Goal: Task Accomplishment & Management: Manage account settings

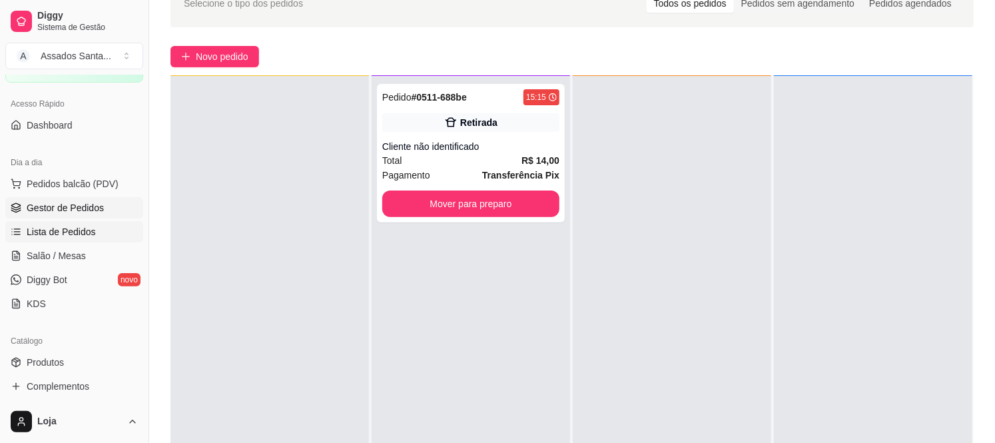
scroll to position [148, 0]
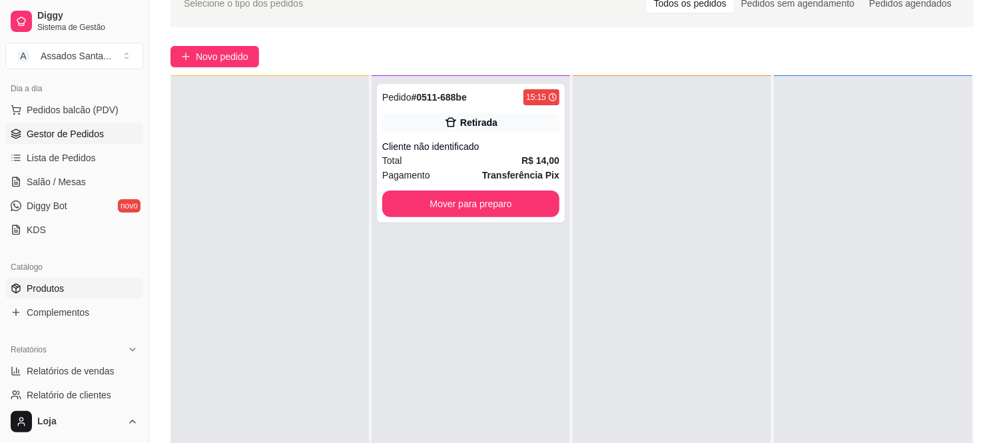
click at [49, 288] on span "Produtos" at bounding box center [45, 288] width 37 height 13
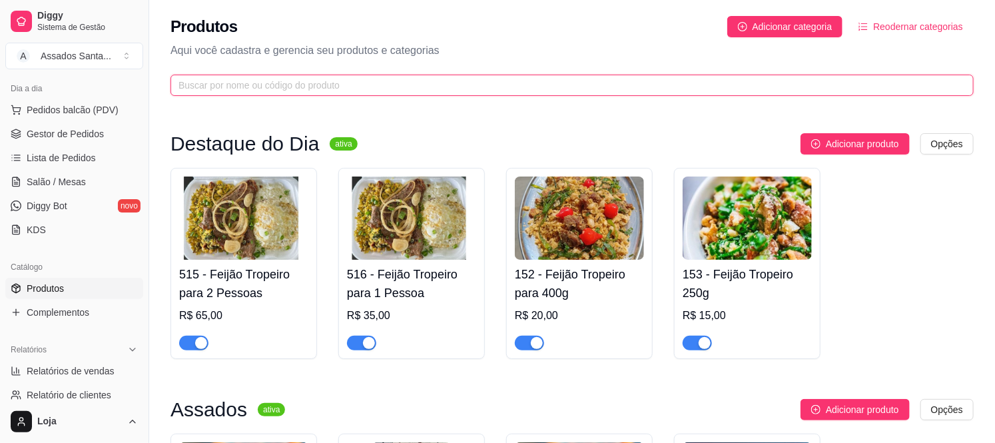
click at [234, 83] on input "text" at bounding box center [566, 85] width 776 height 15
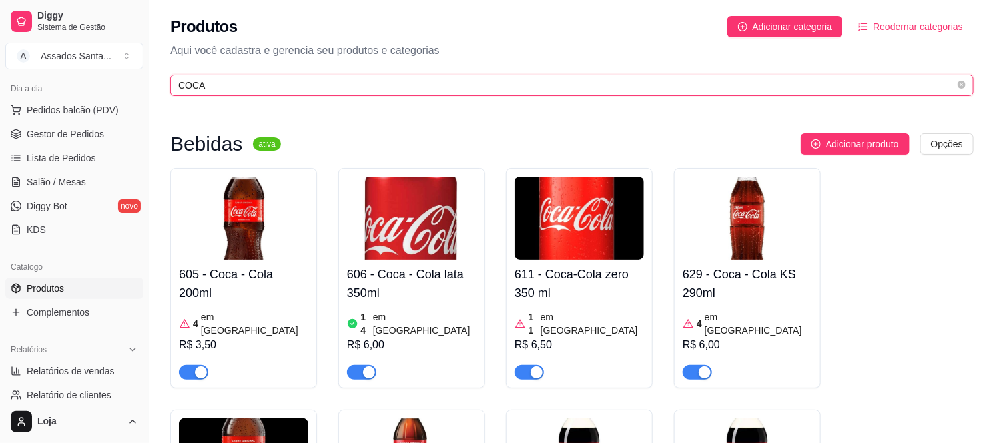
type input "COCA"
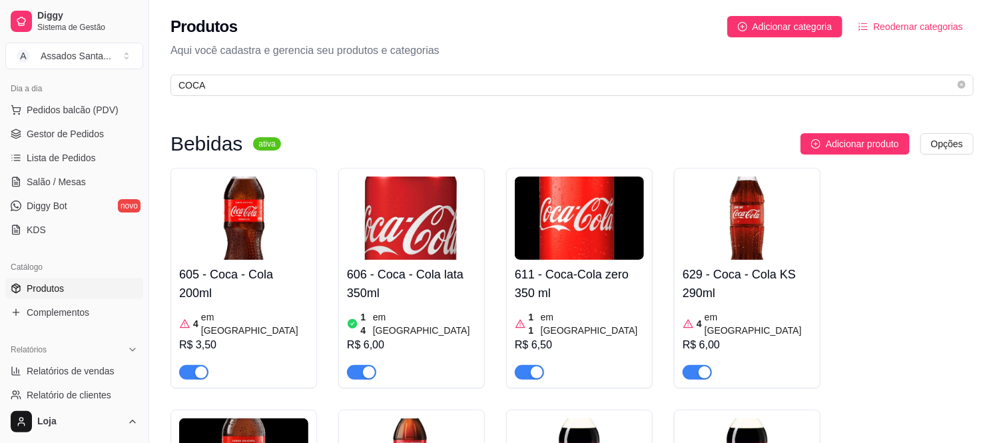
click at [722, 313] on article "em [GEOGRAPHIC_DATA]" at bounding box center [757, 323] width 107 height 27
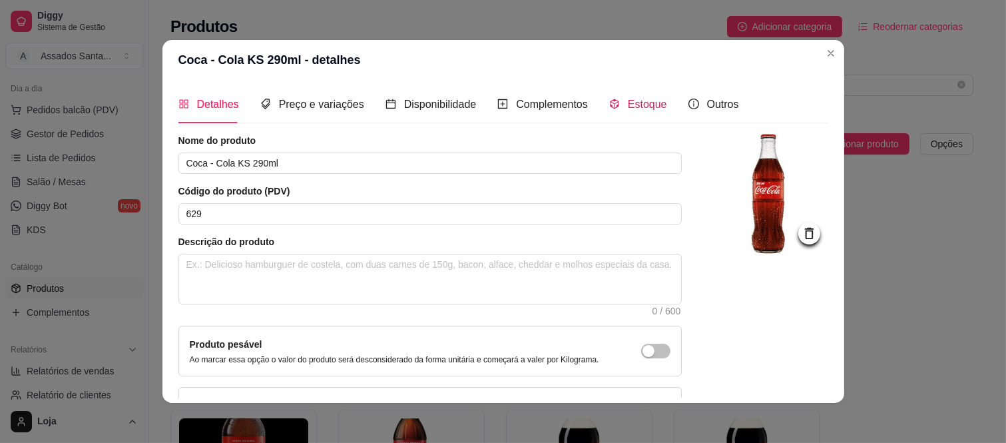
click at [643, 105] on span "Estoque" at bounding box center [647, 104] width 39 height 11
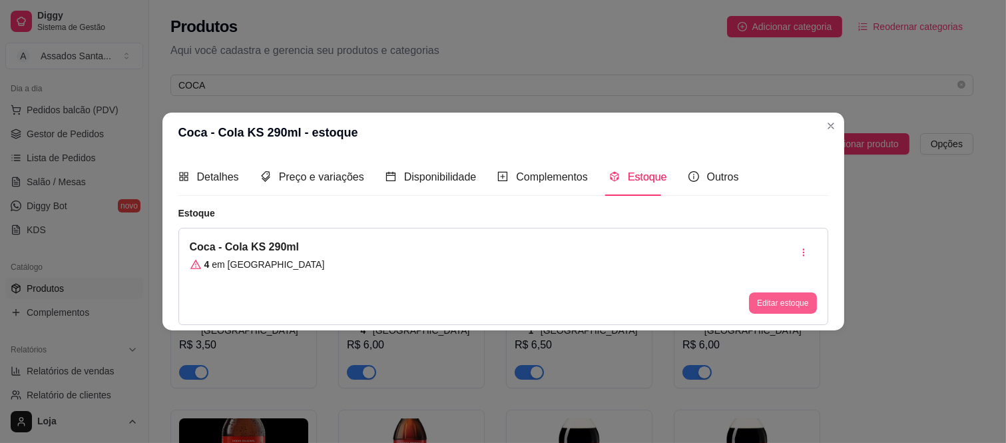
click at [802, 306] on button "Editar estoque" at bounding box center [782, 302] width 67 height 21
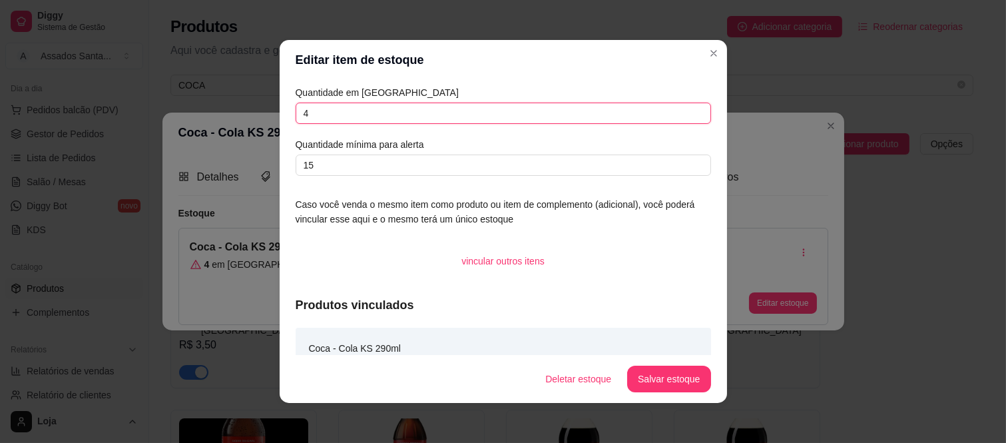
click at [329, 111] on input "4" at bounding box center [503, 113] width 415 height 21
type input "44"
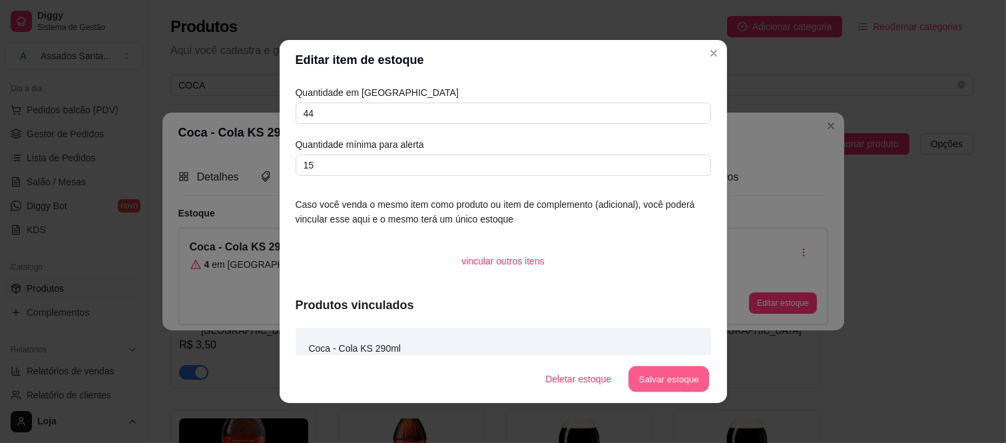
click at [670, 381] on button "Salvar estoque" at bounding box center [668, 379] width 81 height 26
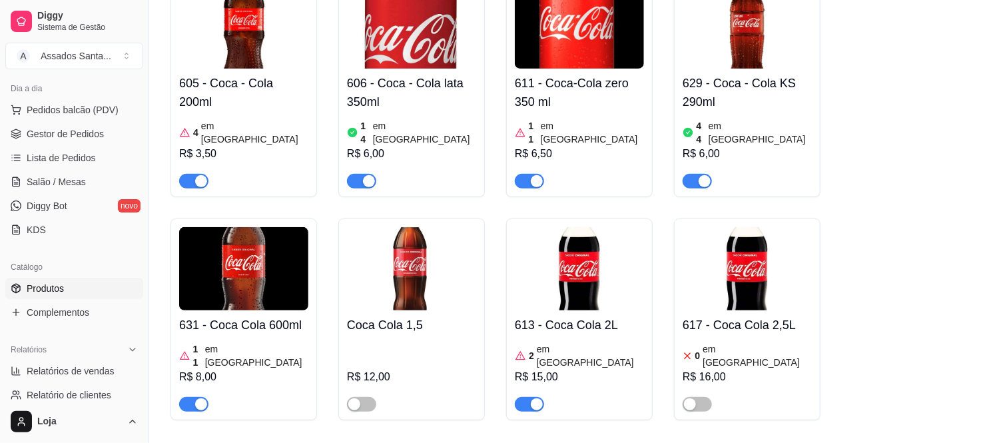
scroll to position [210, 0]
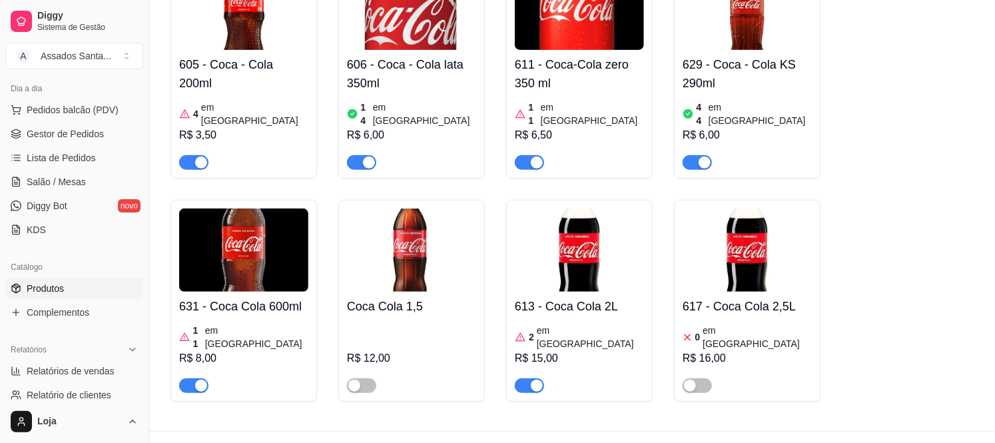
click at [236, 324] on article "em [GEOGRAPHIC_DATA]" at bounding box center [256, 337] width 103 height 27
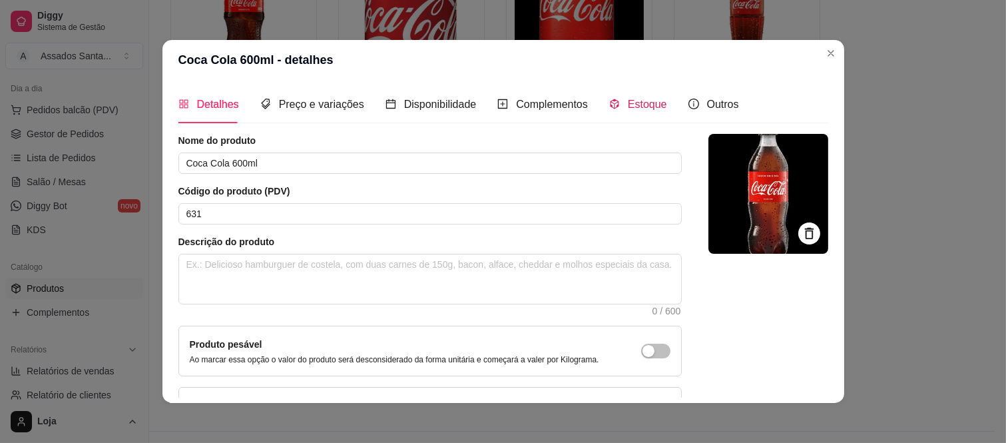
click at [610, 109] on icon "code-sandbox" at bounding box center [614, 104] width 9 height 10
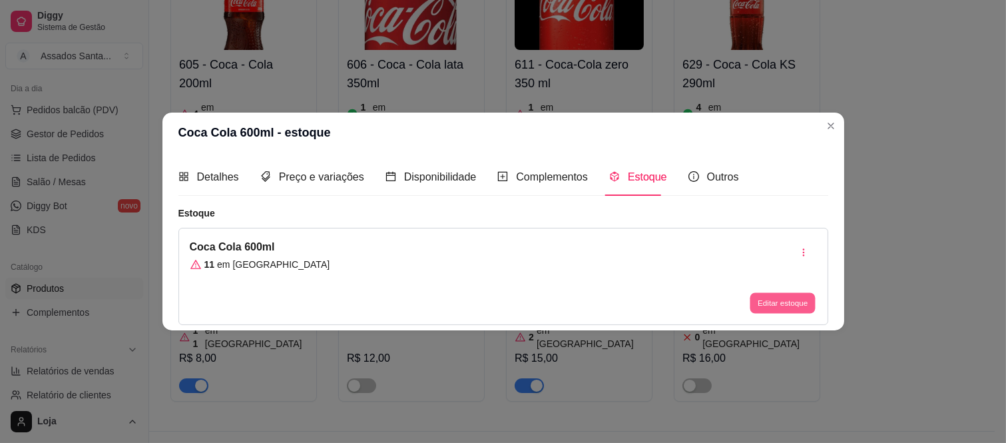
click at [793, 296] on button "Editar estoque" at bounding box center [782, 303] width 65 height 21
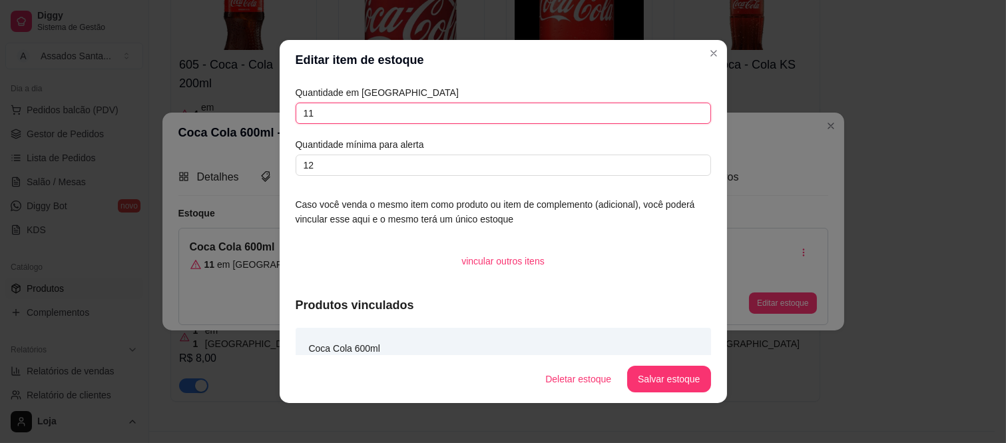
click at [385, 110] on input "11" at bounding box center [503, 113] width 415 height 21
type input "1"
type input "11"
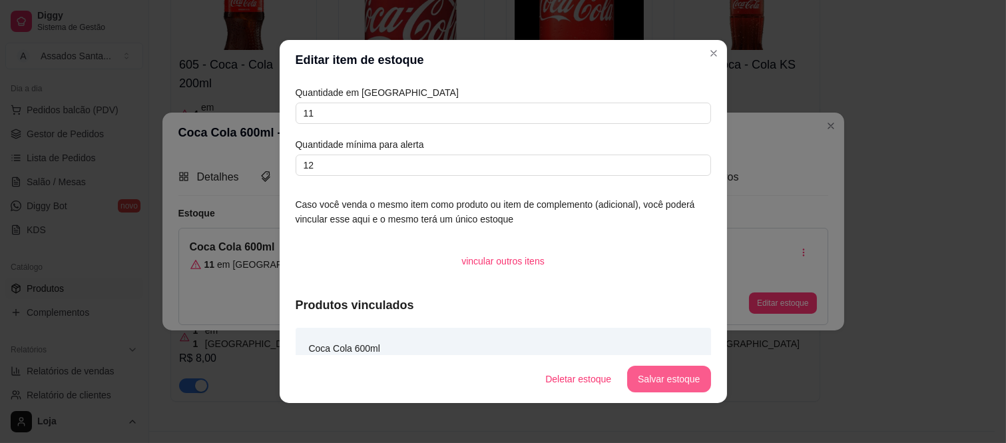
click at [656, 379] on button "Salvar estoque" at bounding box center [668, 379] width 83 height 27
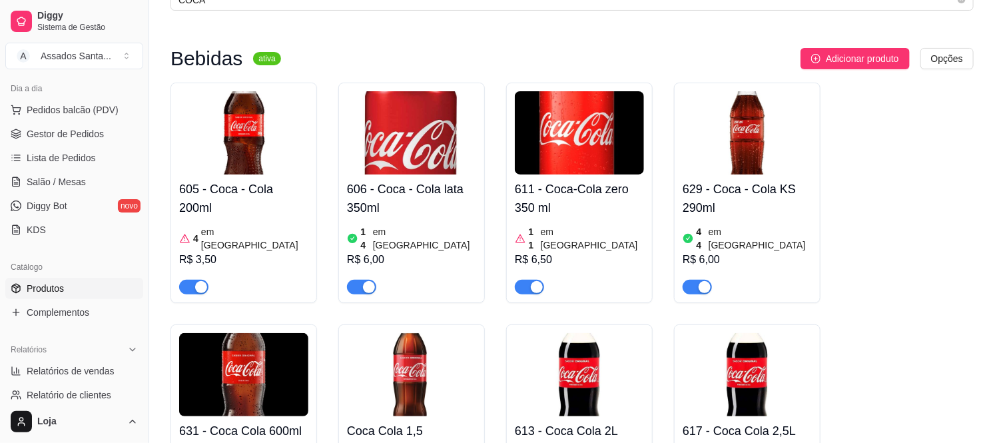
scroll to position [62, 0]
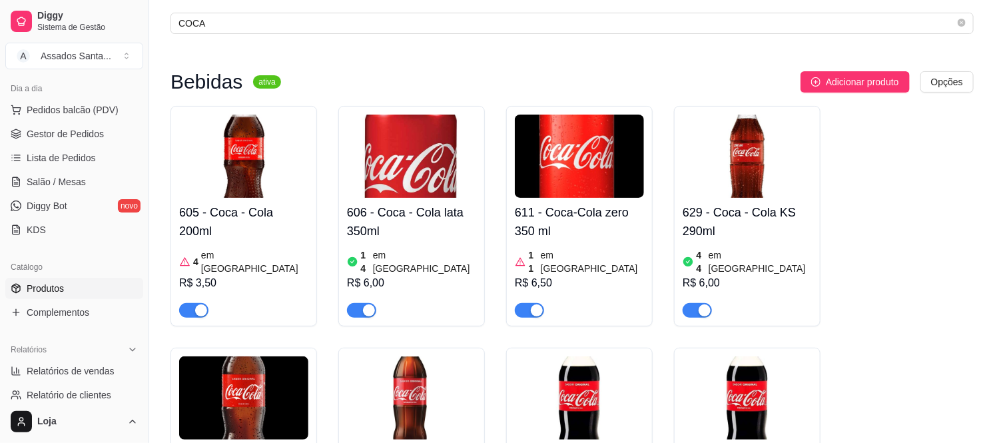
click at [238, 250] on article "em [GEOGRAPHIC_DATA]" at bounding box center [254, 261] width 107 height 27
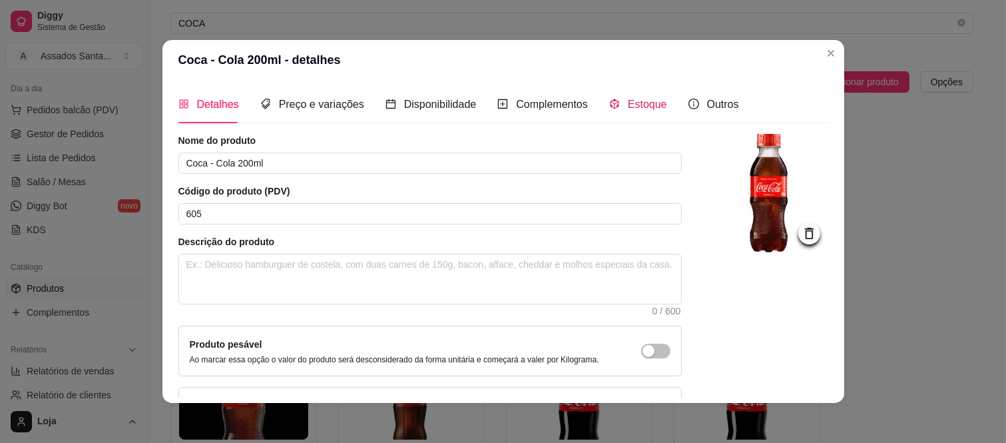
click at [628, 103] on span "Estoque" at bounding box center [647, 104] width 39 height 11
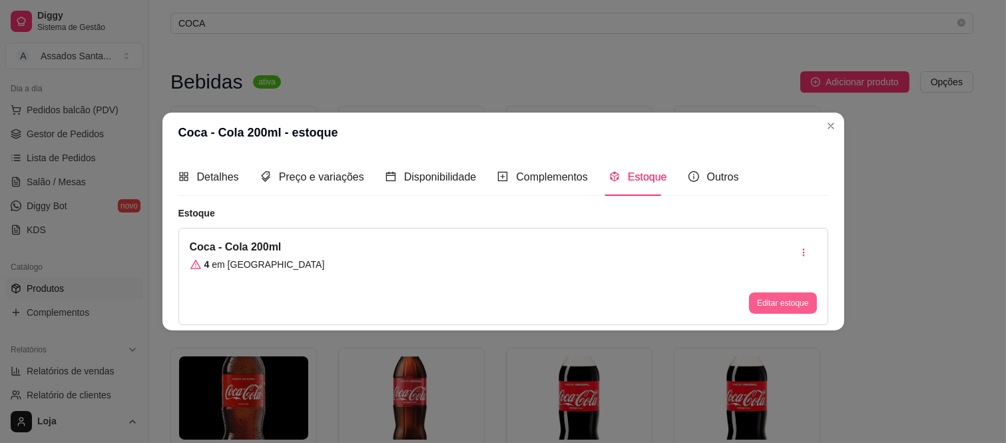
click at [768, 300] on button "Editar estoque" at bounding box center [782, 302] width 67 height 21
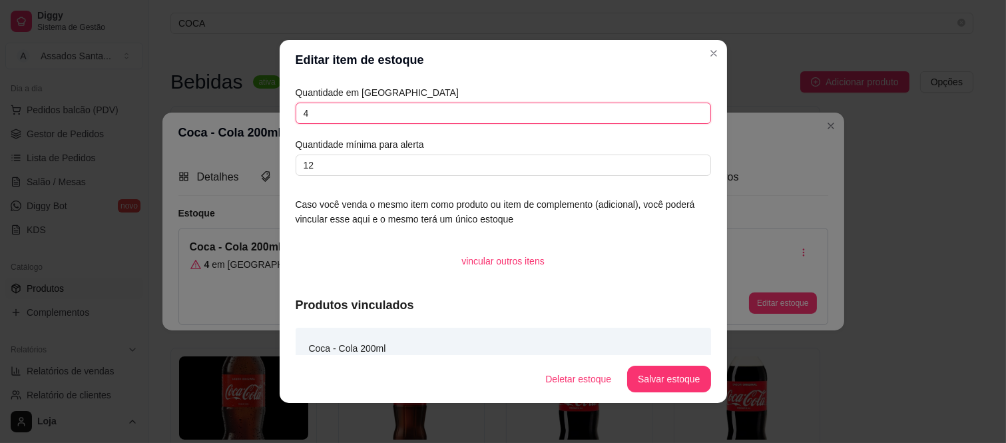
click at [397, 114] on input "4" at bounding box center [503, 113] width 415 height 21
type input "11"
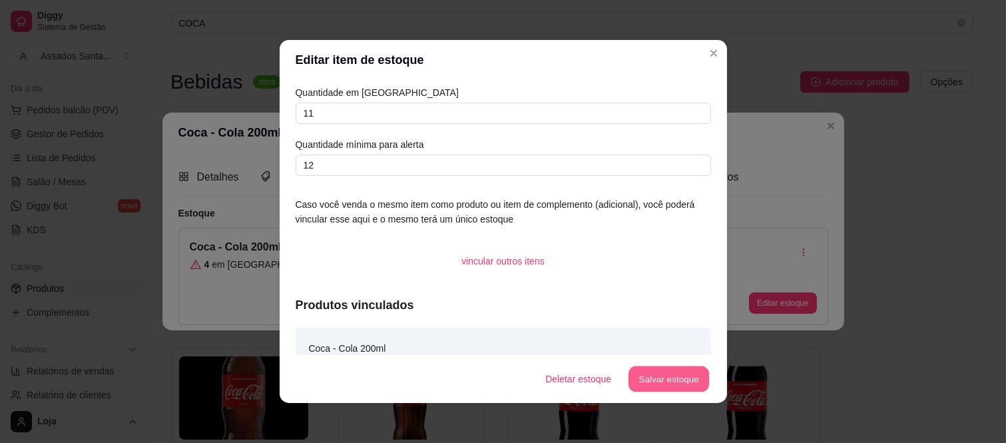
click at [670, 378] on button "Salvar estoque" at bounding box center [668, 379] width 81 height 26
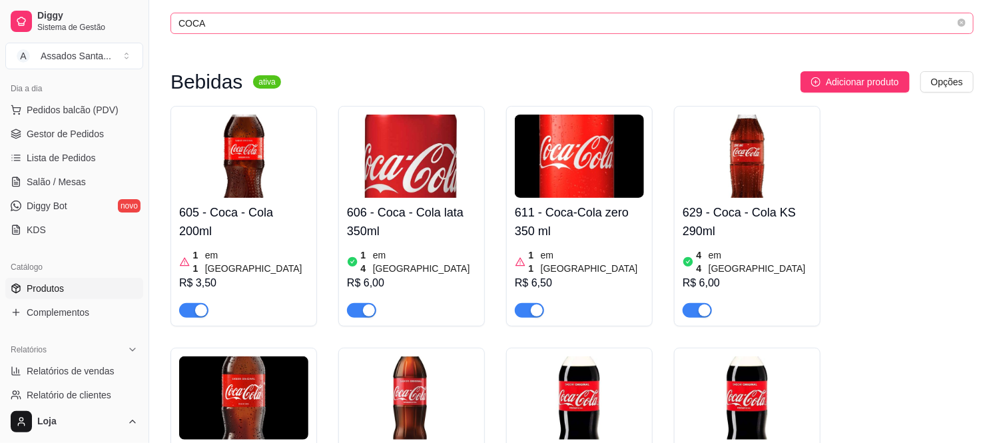
click at [276, 15] on span "COCA" at bounding box center [571, 23] width 803 height 21
type input "C"
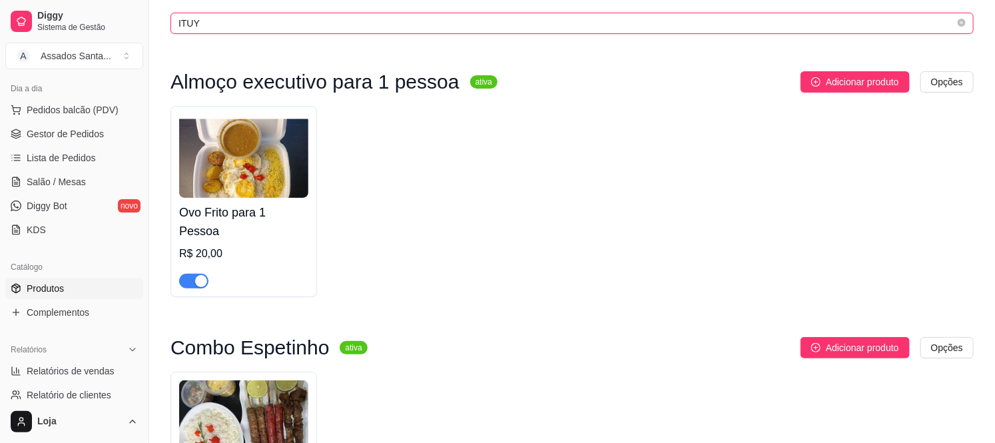
scroll to position [0, 0]
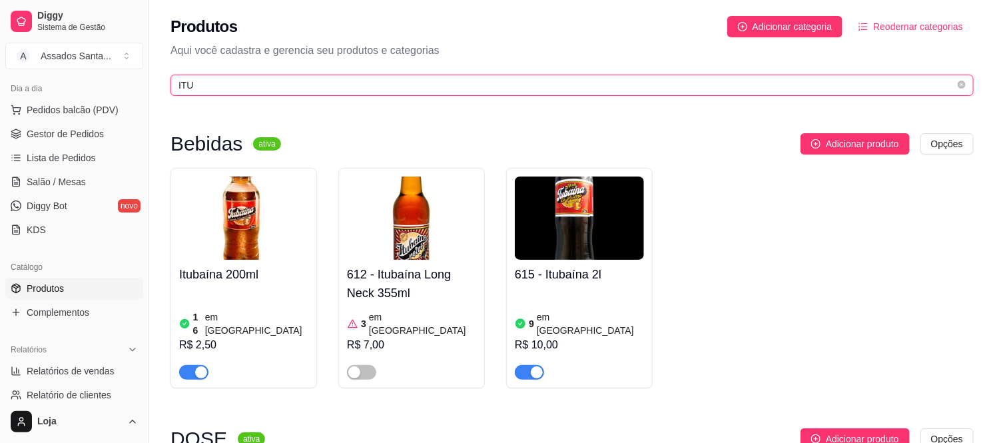
type input "ITU"
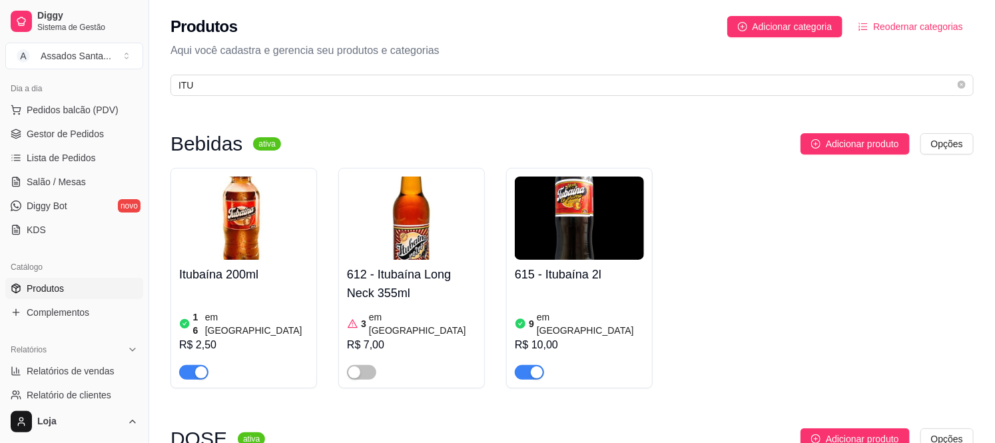
click at [224, 310] on article "em [GEOGRAPHIC_DATA]" at bounding box center [256, 323] width 103 height 27
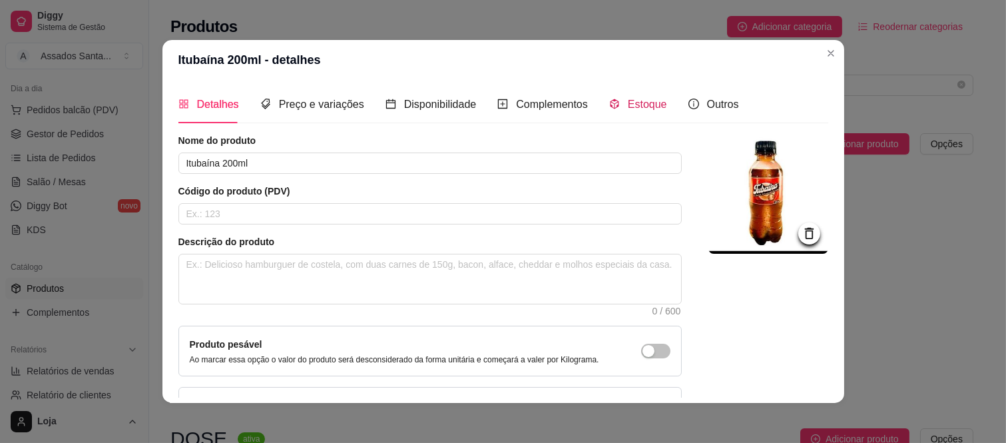
click at [644, 105] on span "Estoque" at bounding box center [647, 104] width 39 height 11
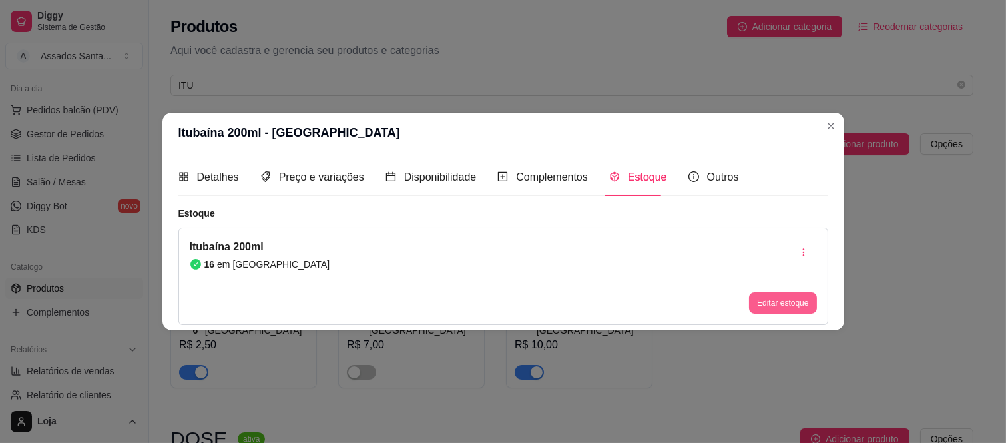
click at [770, 310] on button "Editar estoque" at bounding box center [782, 302] width 67 height 21
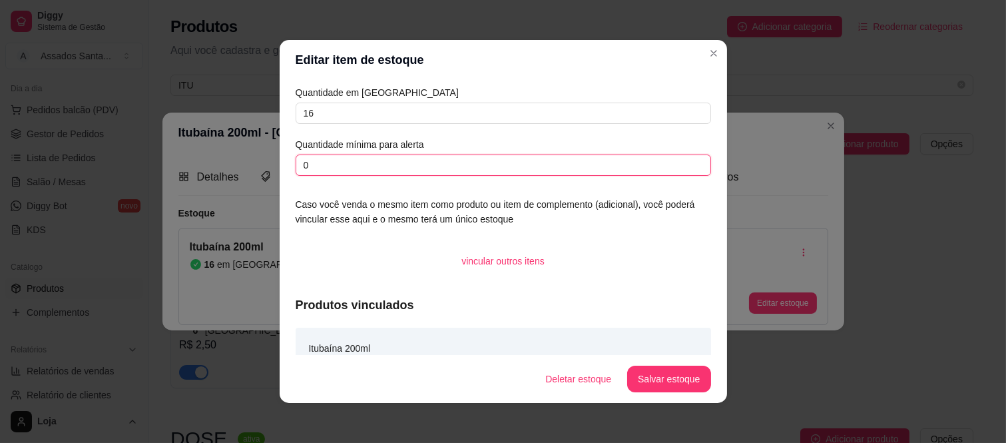
click at [309, 160] on input "0" at bounding box center [503, 164] width 415 height 21
type input "10"
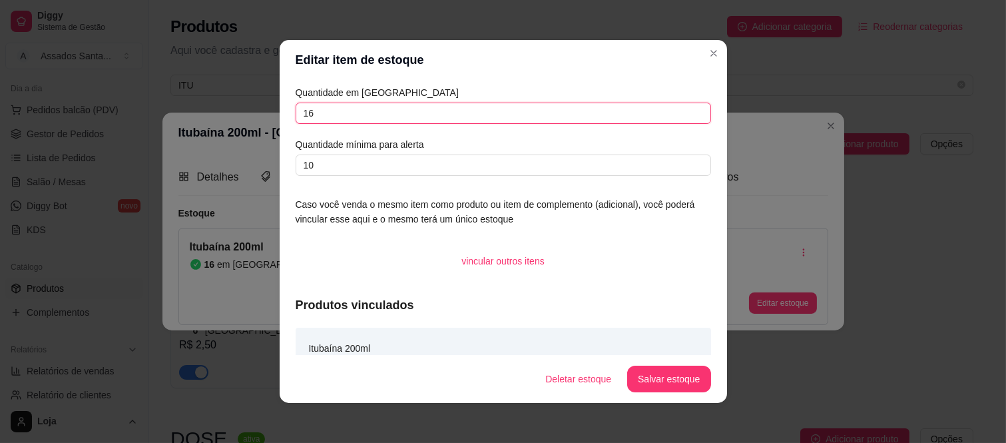
click at [337, 117] on input "16" at bounding box center [503, 113] width 415 height 21
type input "1"
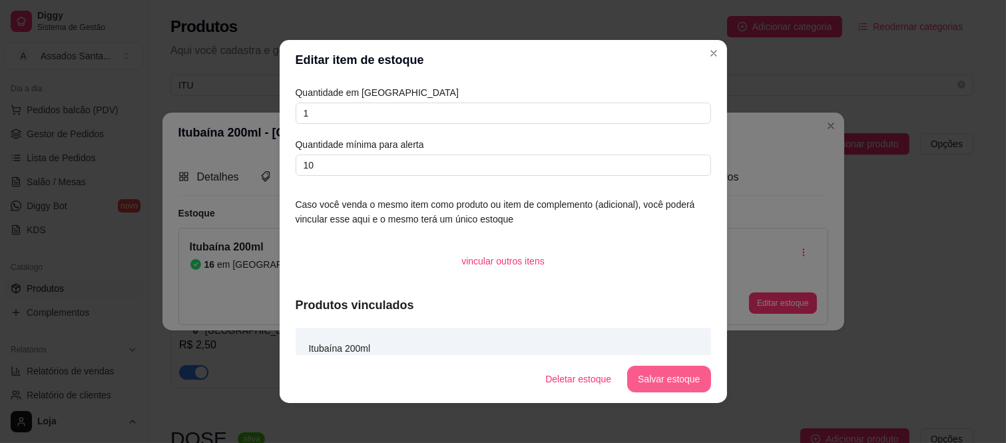
click at [663, 380] on button "Salvar estoque" at bounding box center [668, 379] width 83 height 27
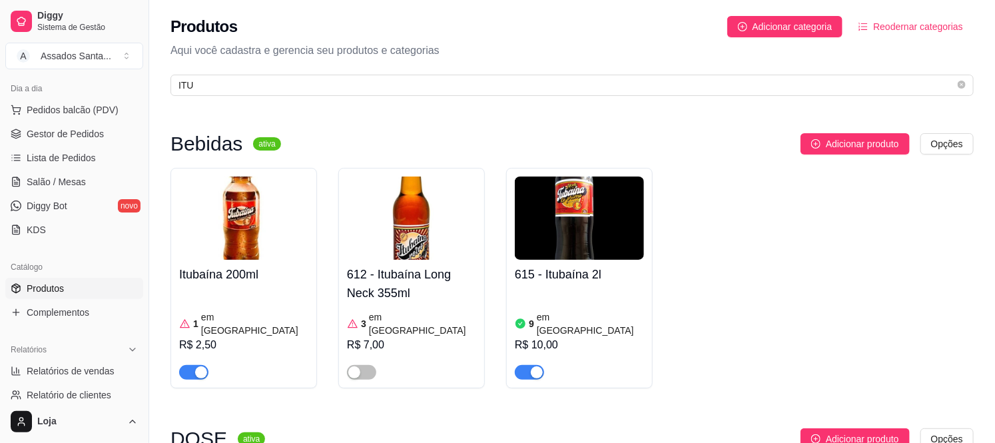
click at [407, 315] on article "em [GEOGRAPHIC_DATA]" at bounding box center [422, 323] width 107 height 27
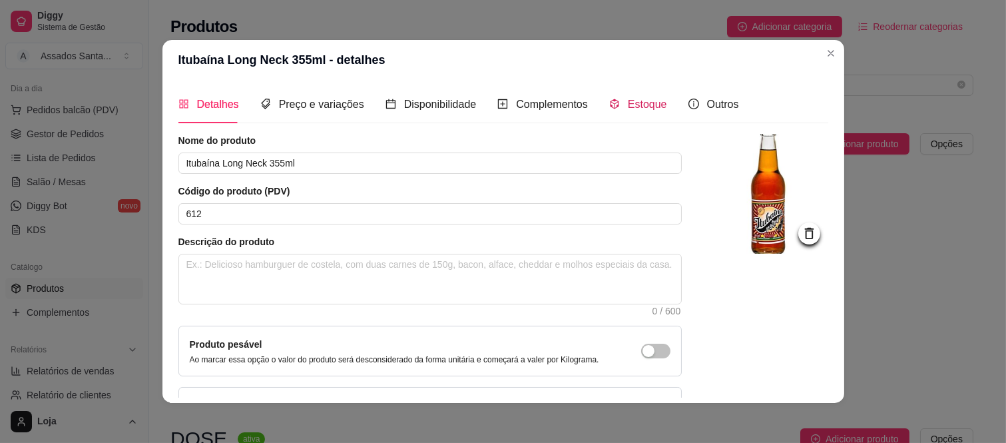
click at [628, 103] on span "Estoque" at bounding box center [647, 104] width 39 height 11
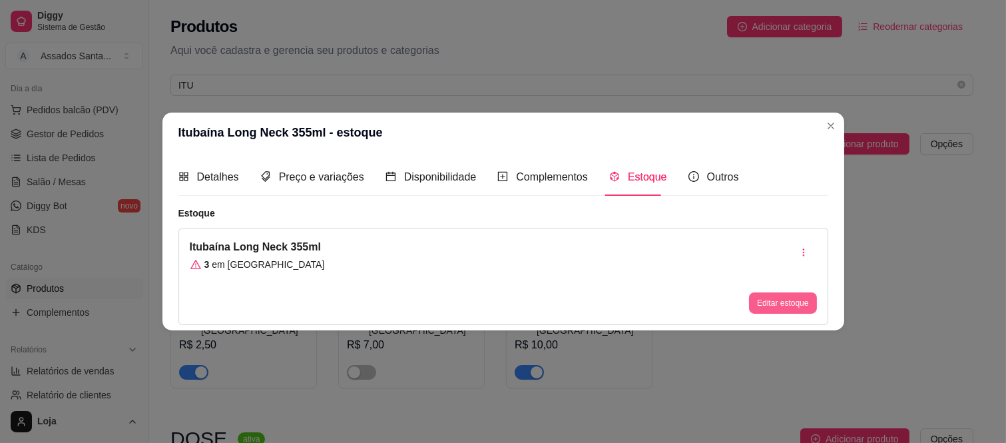
click at [774, 300] on button "Editar estoque" at bounding box center [782, 302] width 67 height 21
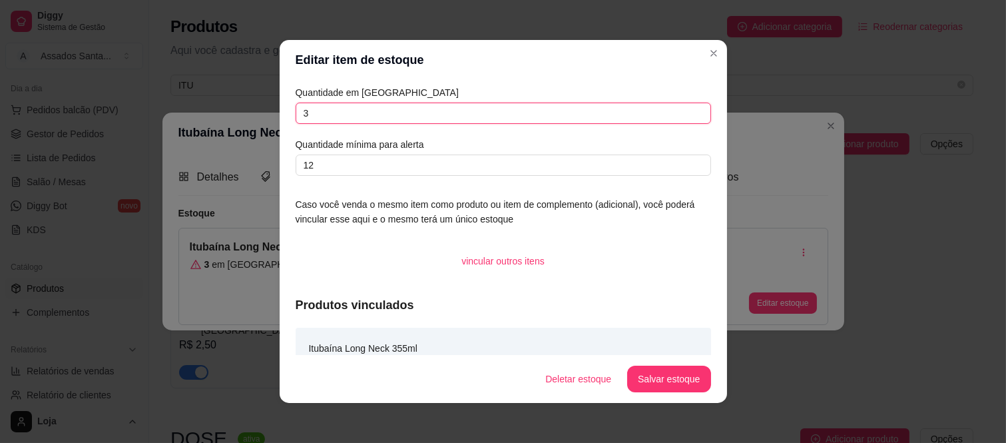
click at [329, 110] on input "3" at bounding box center [503, 113] width 415 height 21
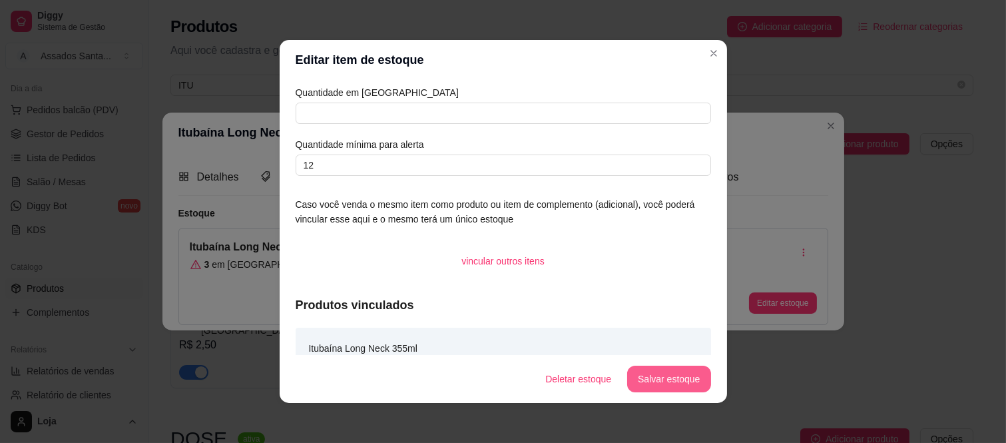
click at [644, 380] on button "Salvar estoque" at bounding box center [668, 379] width 83 height 27
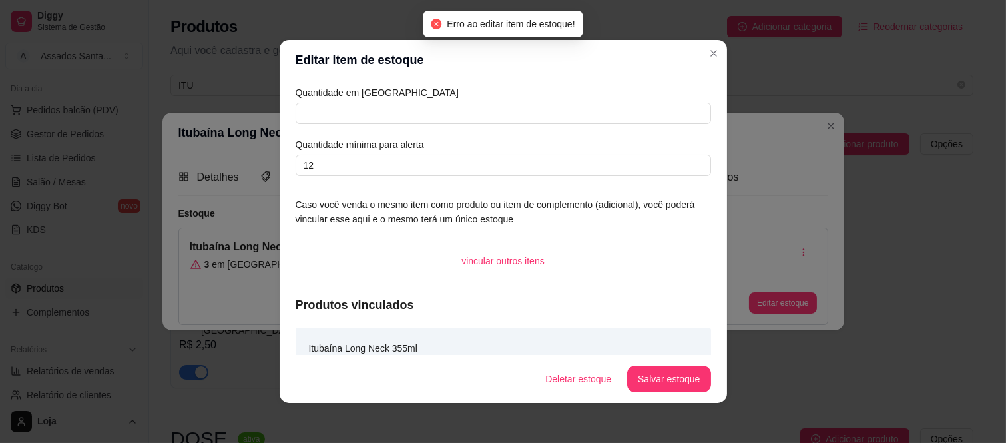
click at [336, 127] on div "Quantidade em estoque Quantidade mínima para alerta 12" at bounding box center [503, 130] width 415 height 91
click at [351, 105] on input "text" at bounding box center [503, 113] width 415 height 21
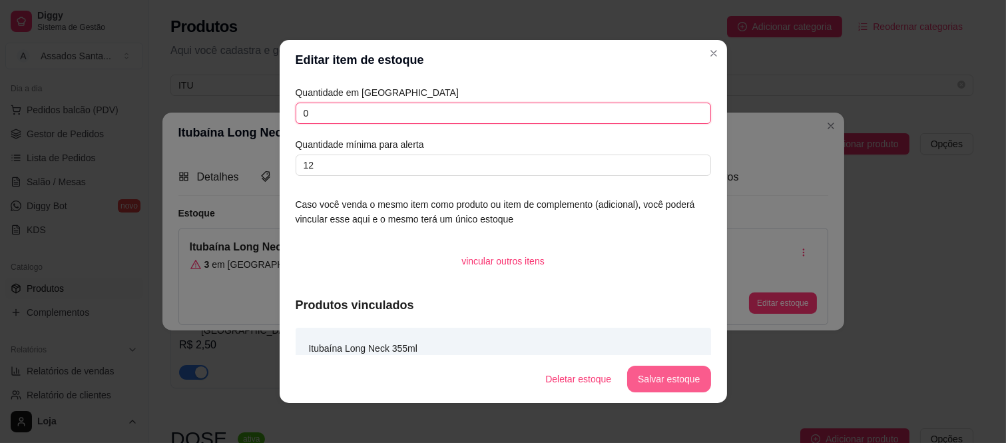
type input "0"
click at [654, 373] on button "Salvar estoque" at bounding box center [668, 379] width 81 height 26
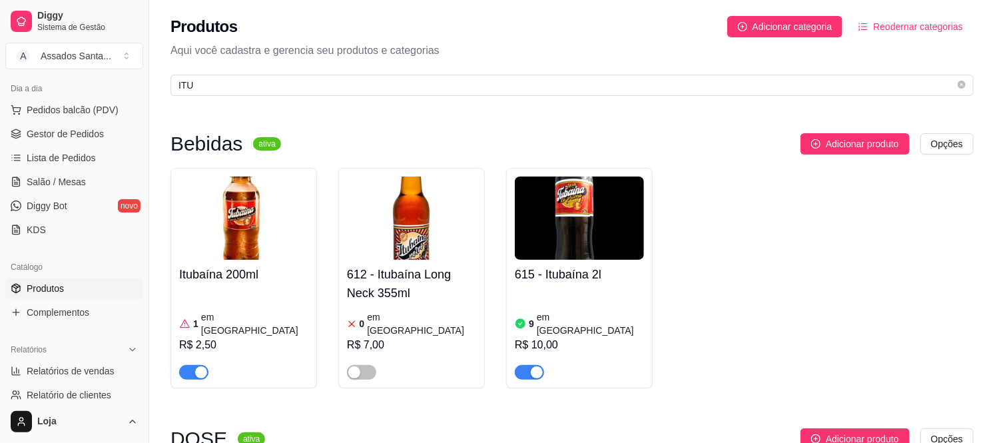
click at [238, 73] on div "Produtos Adicionar categoria Reodernar categorias Aqui você cadastra e gerencia…" at bounding box center [572, 52] width 846 height 104
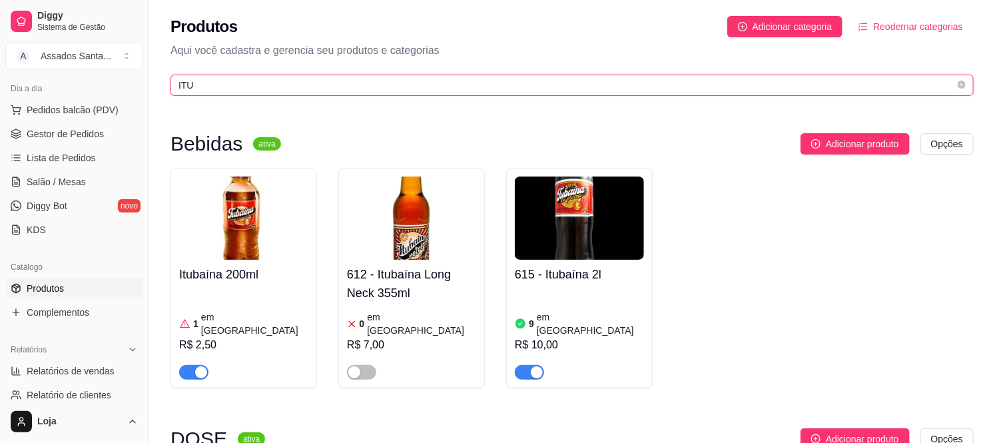
click at [228, 85] on input "ITU" at bounding box center [566, 85] width 776 height 15
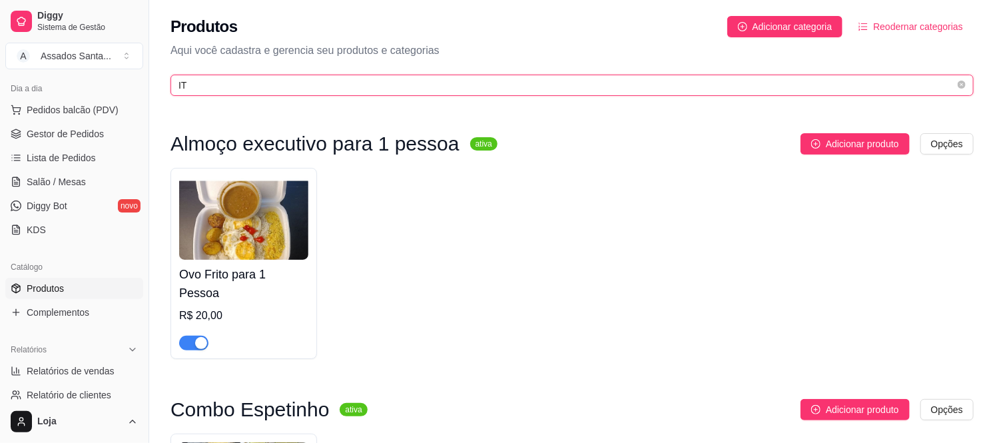
type input "I"
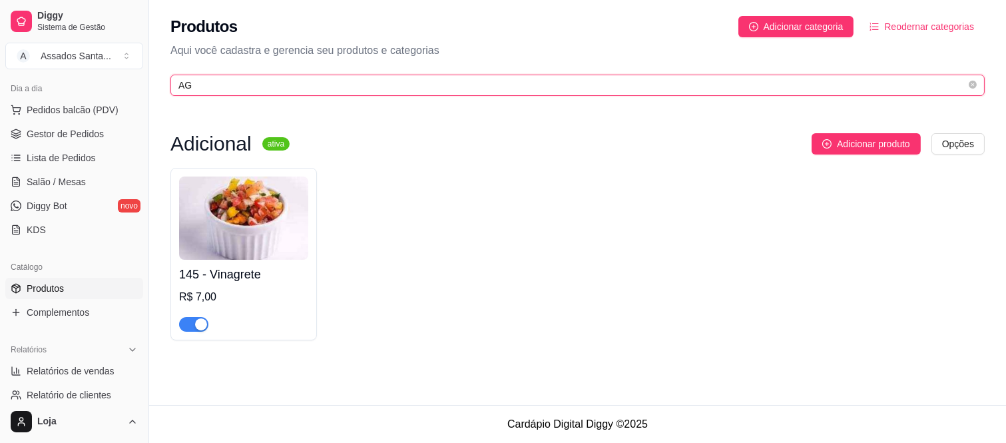
type input "A"
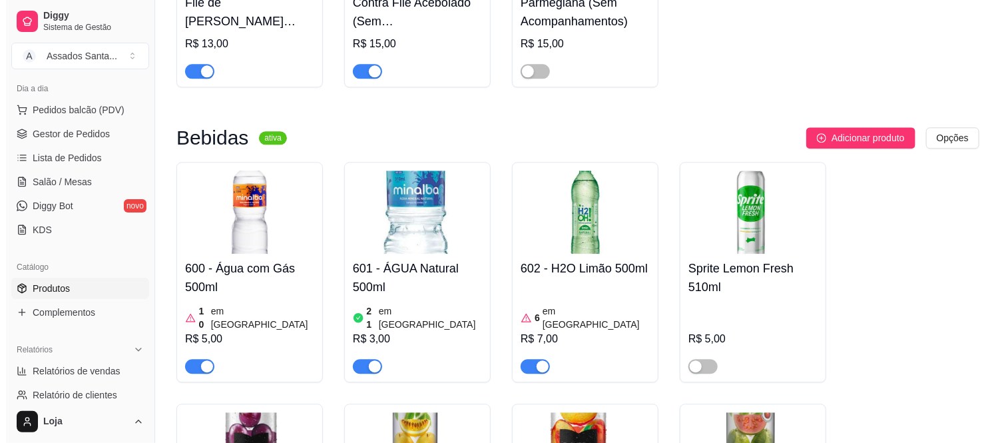
scroll to position [5843, 0]
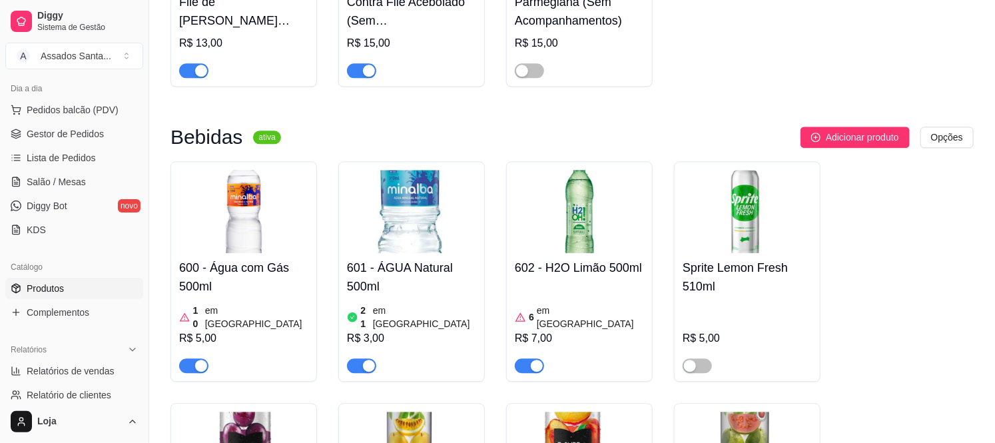
click at [216, 304] on article "em [GEOGRAPHIC_DATA]" at bounding box center [256, 317] width 103 height 27
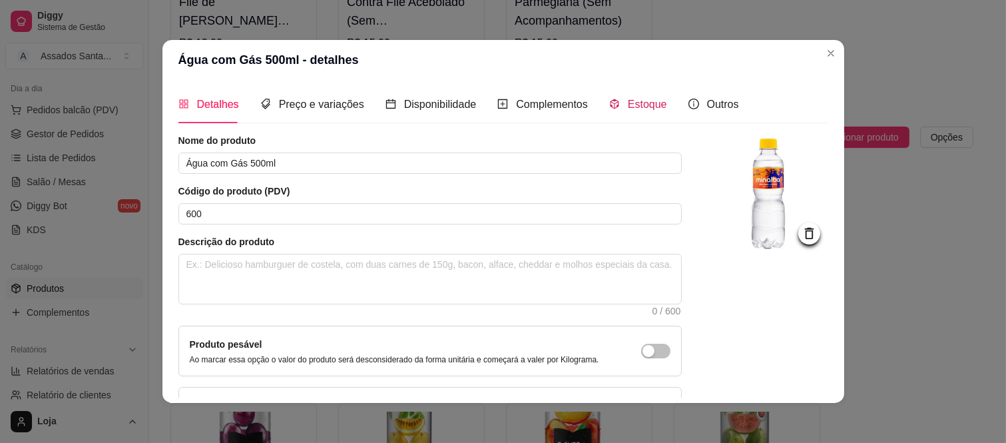
click at [628, 107] on span "Estoque" at bounding box center [647, 104] width 39 height 11
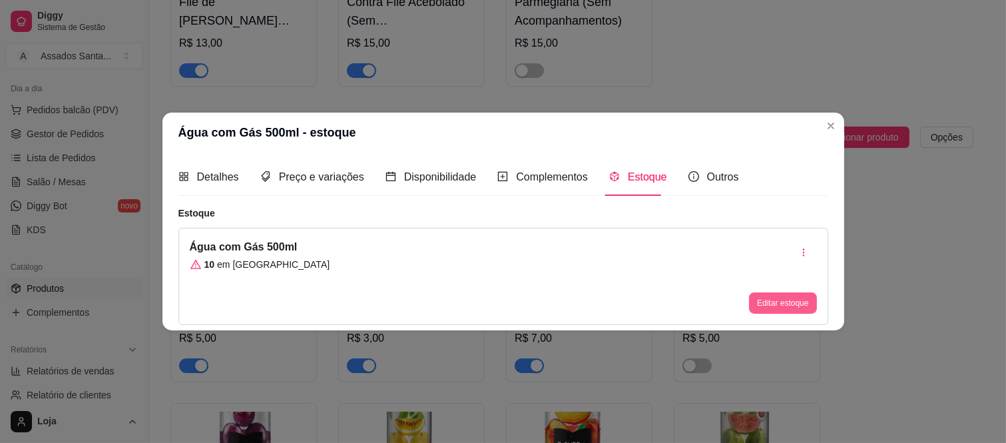
click at [764, 298] on button "Editar estoque" at bounding box center [782, 302] width 67 height 21
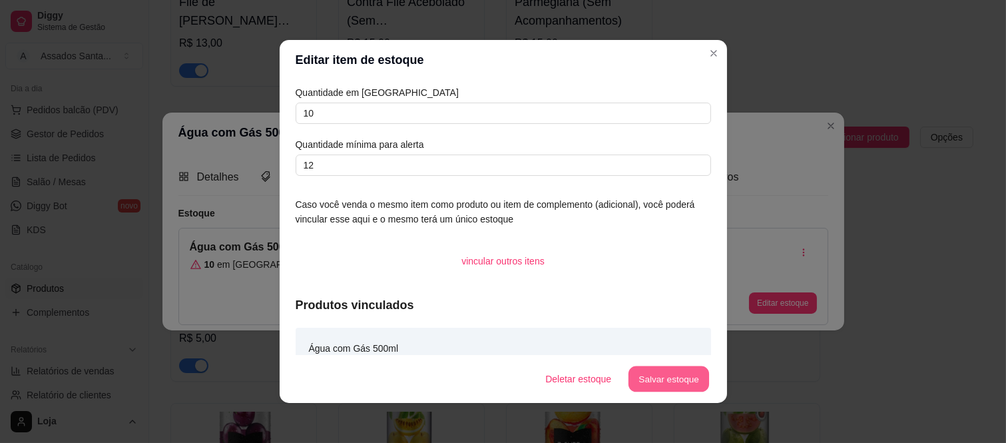
click at [657, 374] on button "Salvar estoque" at bounding box center [668, 379] width 81 height 26
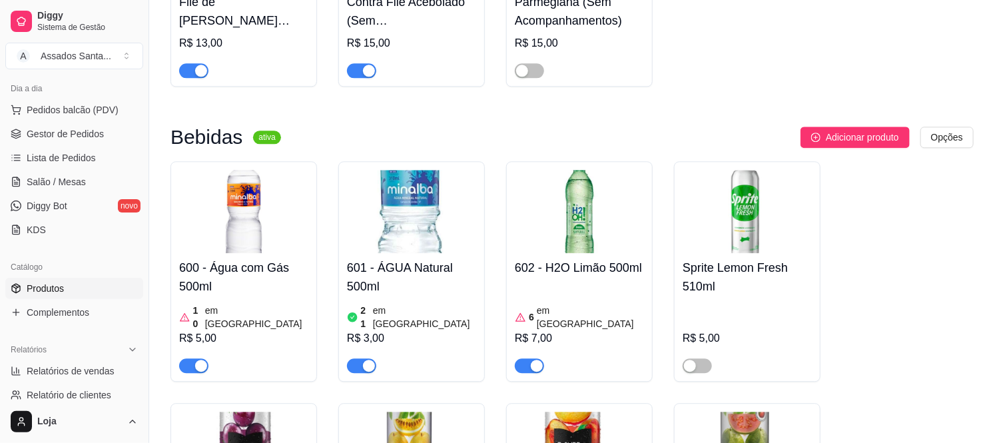
click at [401, 304] on article "em [GEOGRAPHIC_DATA]" at bounding box center [424, 317] width 103 height 27
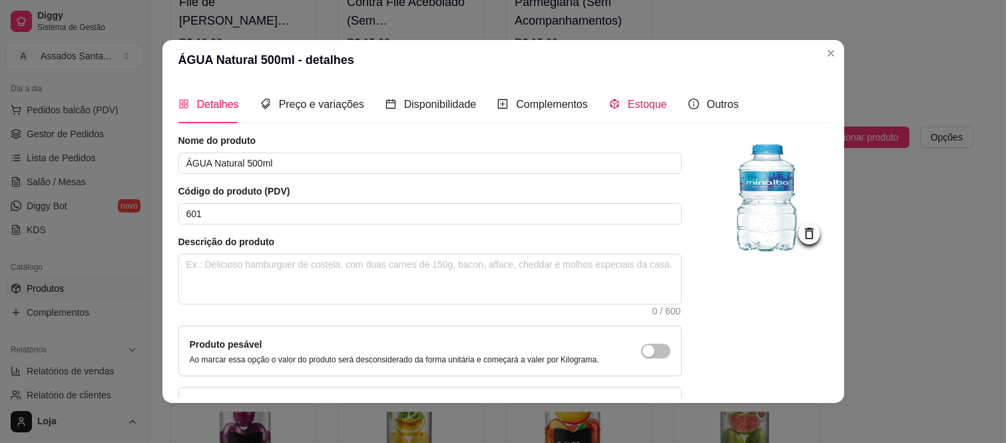
click at [616, 105] on div "Estoque" at bounding box center [638, 104] width 58 height 17
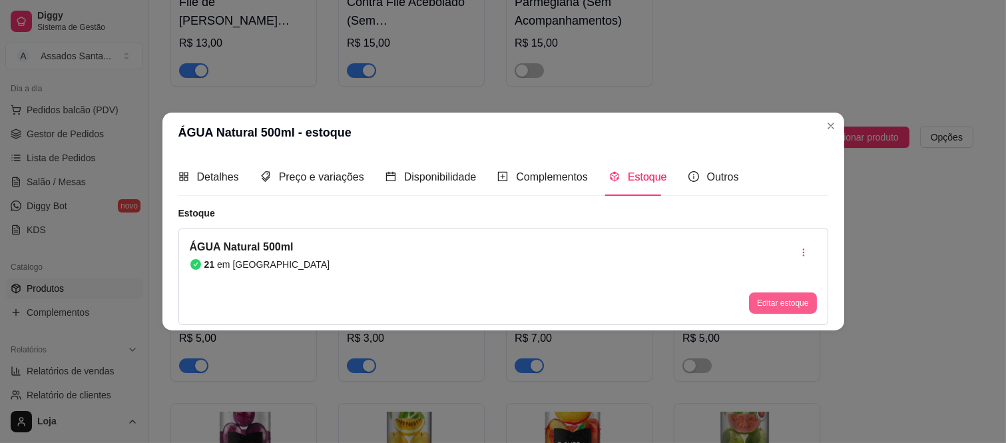
click at [762, 303] on button "Editar estoque" at bounding box center [782, 302] width 67 height 21
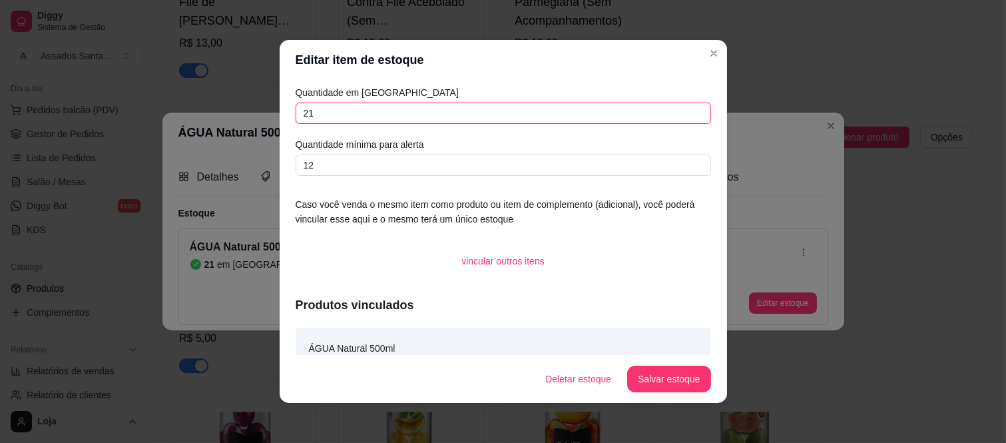
click at [360, 111] on input "21" at bounding box center [503, 113] width 415 height 21
type input "2"
